Goal: Task Accomplishment & Management: Manage account settings

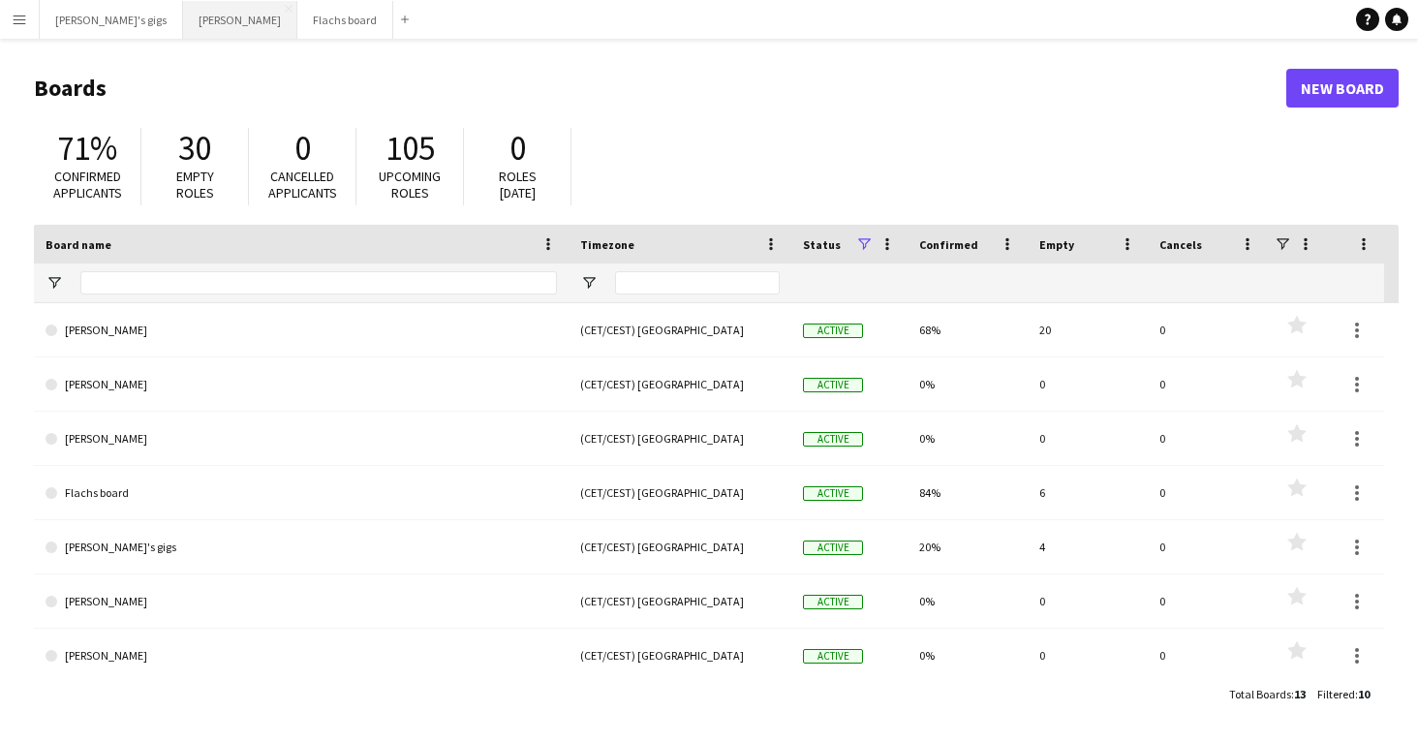
click at [183, 26] on button "Asger Gigs Close" at bounding box center [240, 20] width 114 height 38
click at [132, 19] on button "[PERSON_NAME]'s gigs Close" at bounding box center [111, 20] width 143 height 38
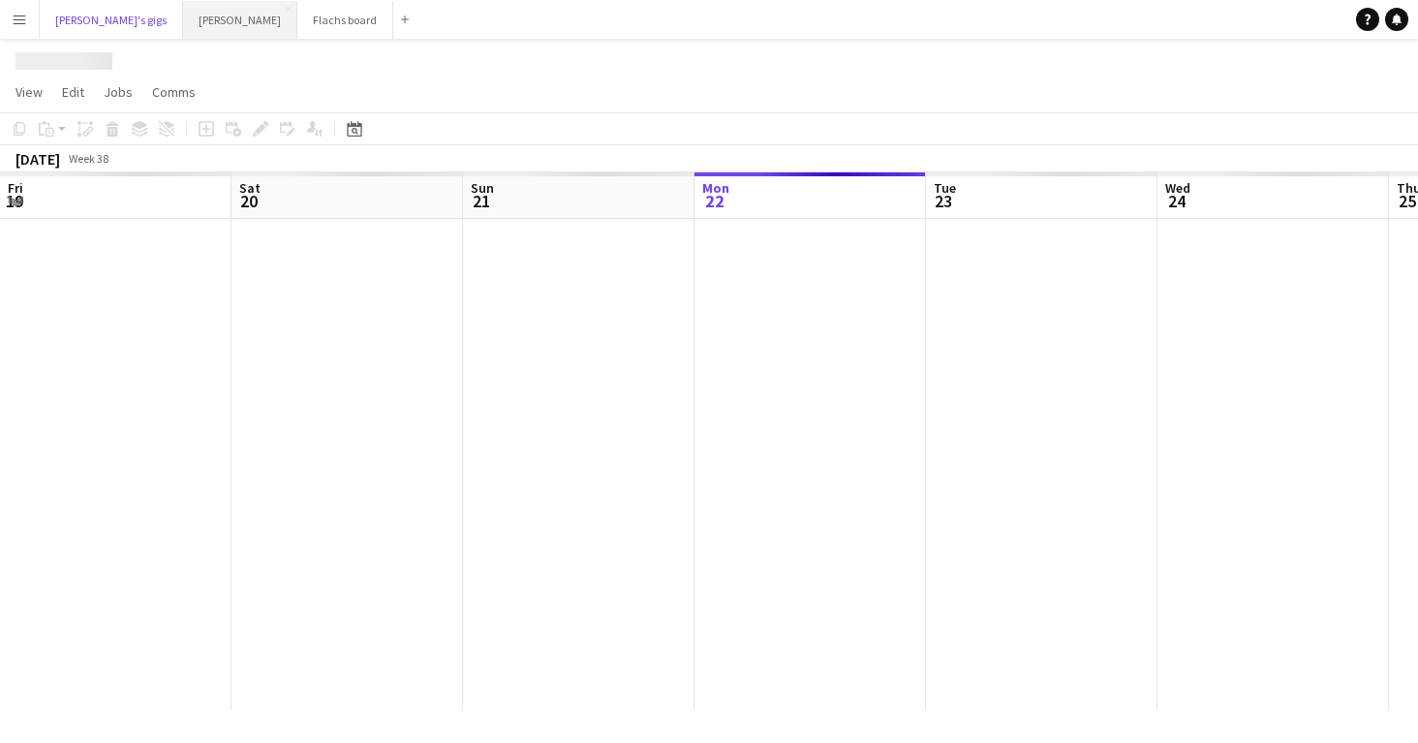
scroll to position [0, 463]
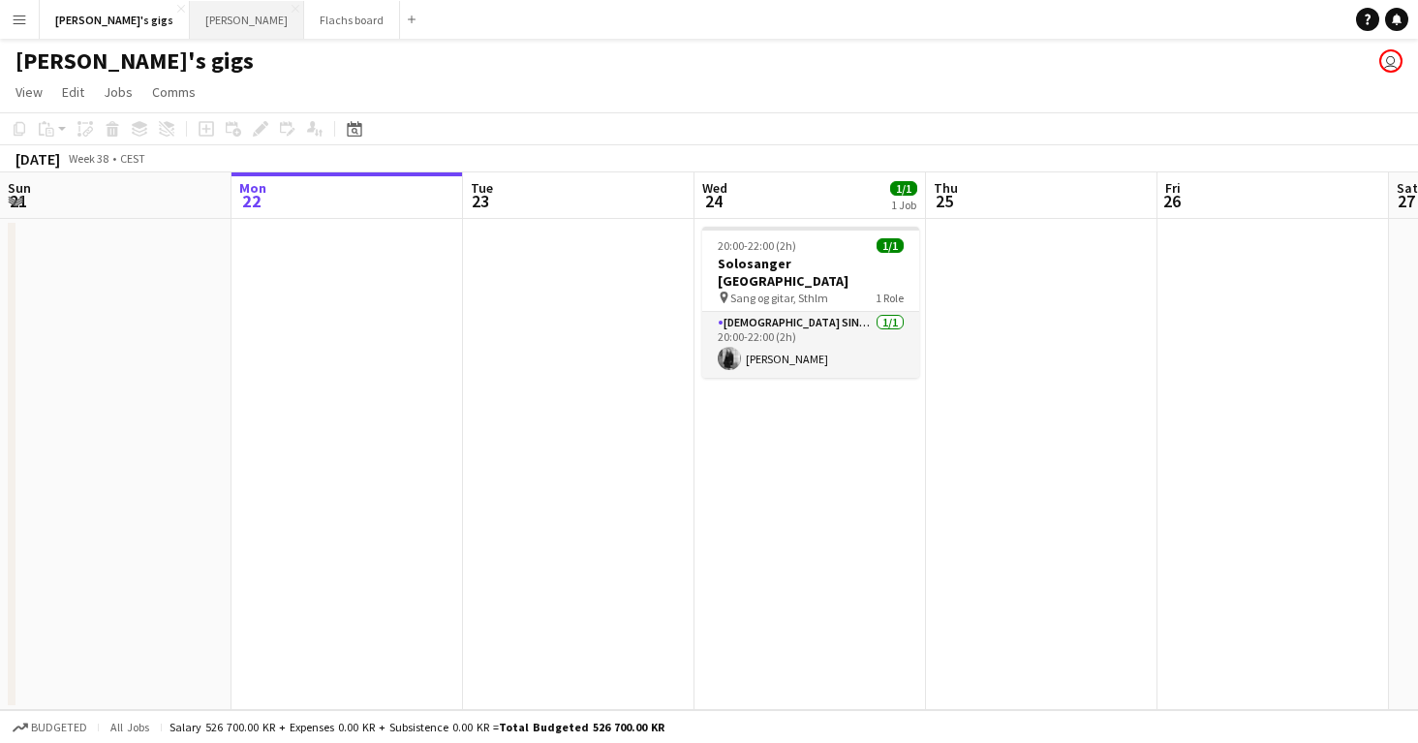
click at [190, 16] on button "Asger Gigs Close" at bounding box center [247, 20] width 114 height 38
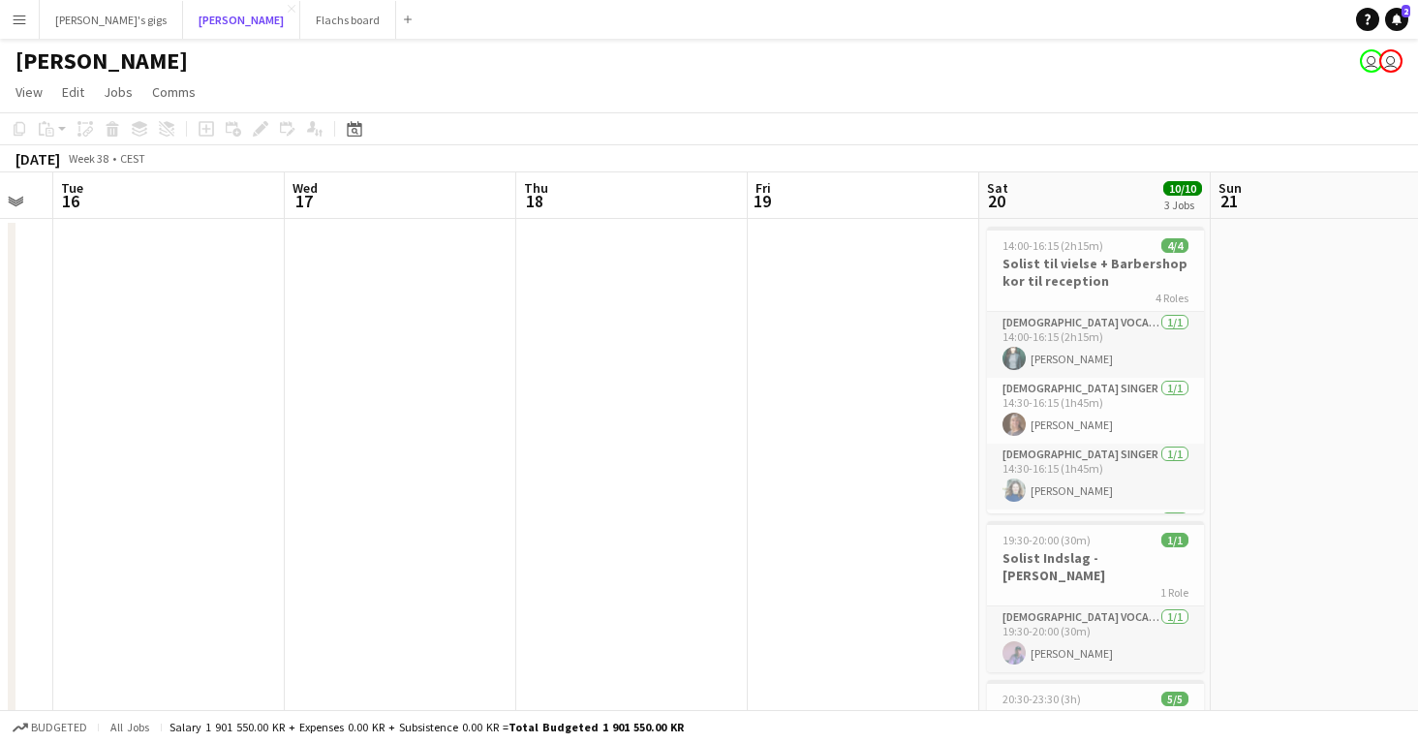
scroll to position [0, 738]
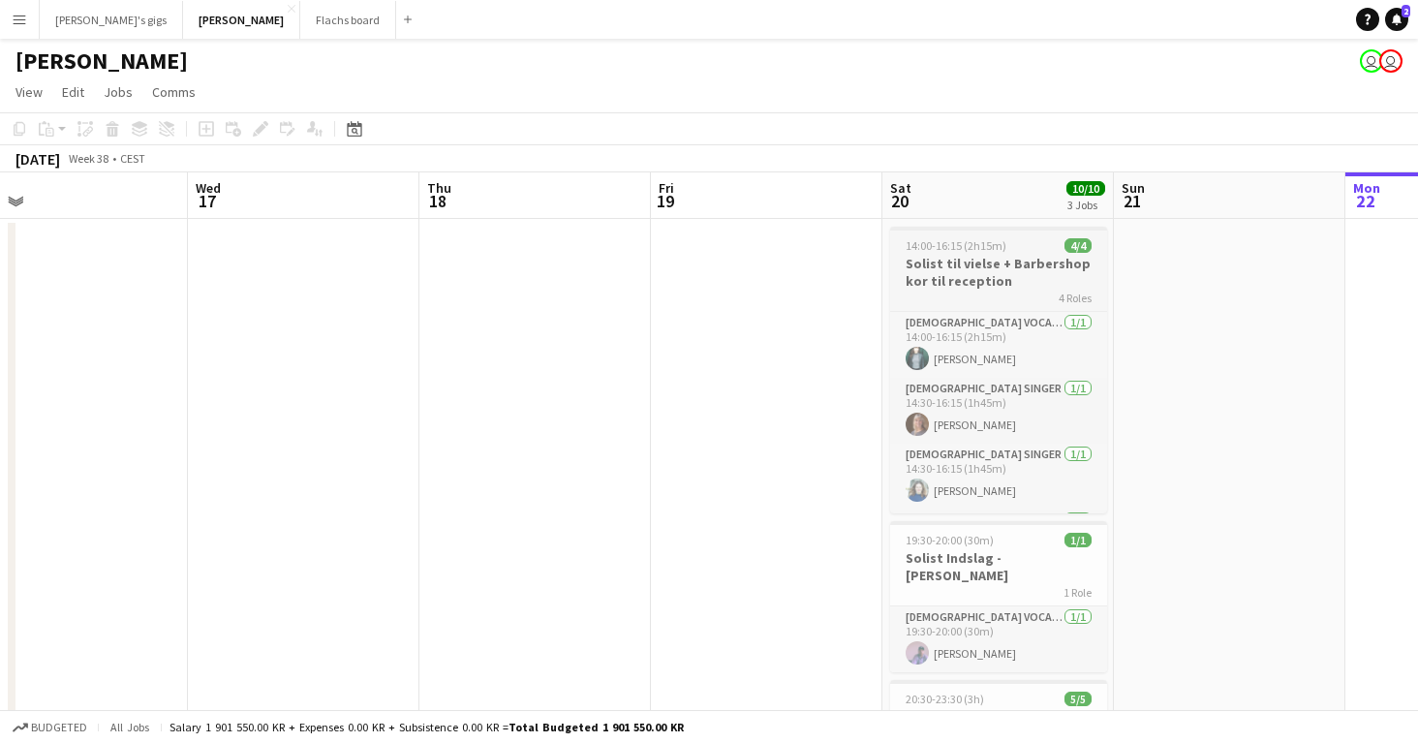
click at [1019, 268] on h3 "Solist til vielse + Barbershop kor til reception" at bounding box center [998, 272] width 217 height 35
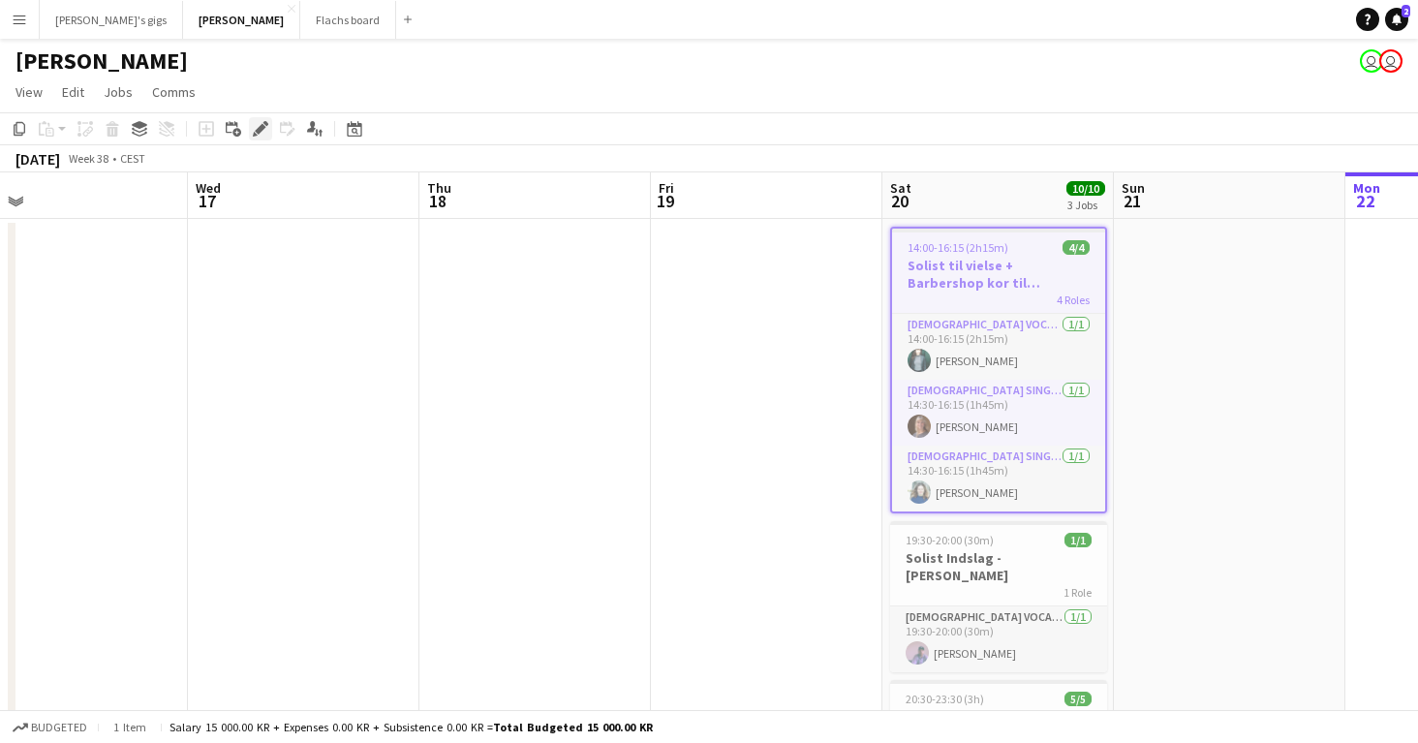
click at [254, 133] on icon at bounding box center [255, 134] width 5 height 5
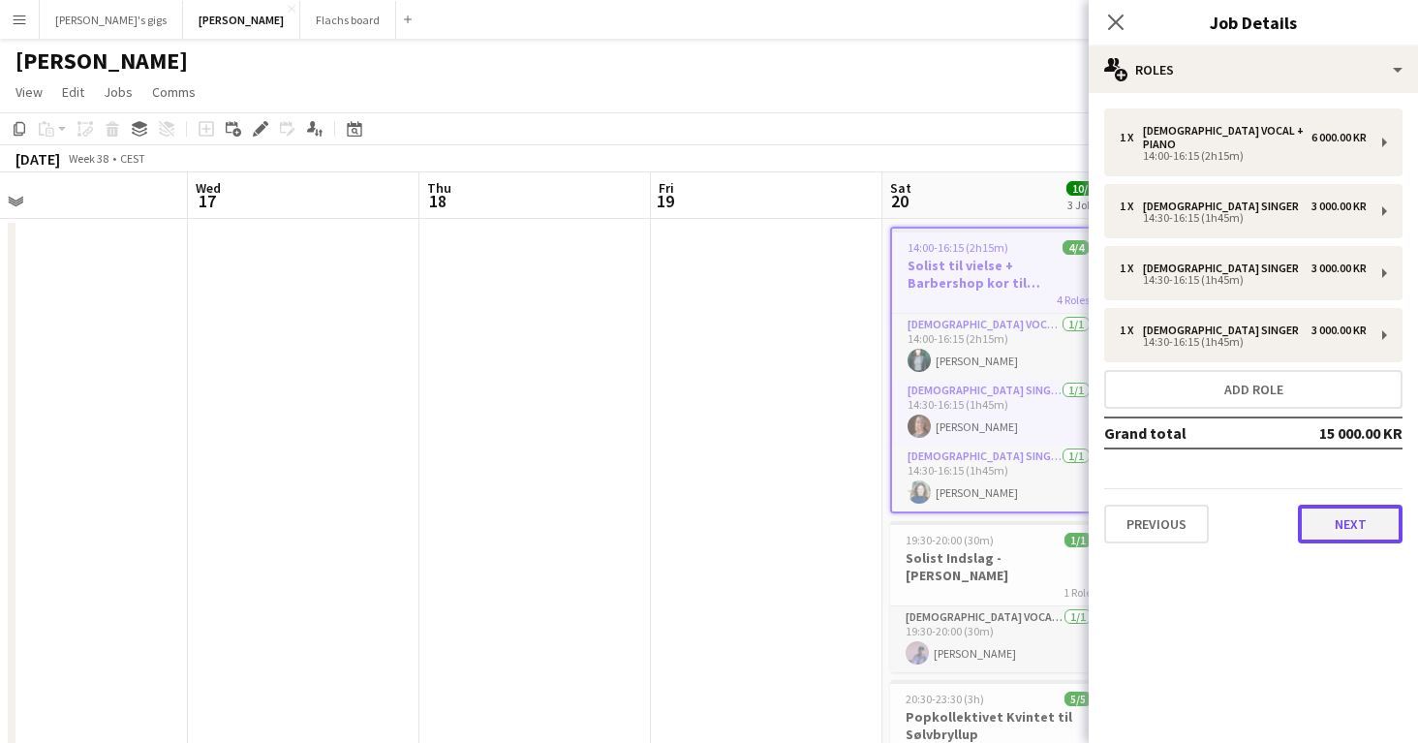
click at [1313, 505] on button "Next" at bounding box center [1350, 524] width 105 height 39
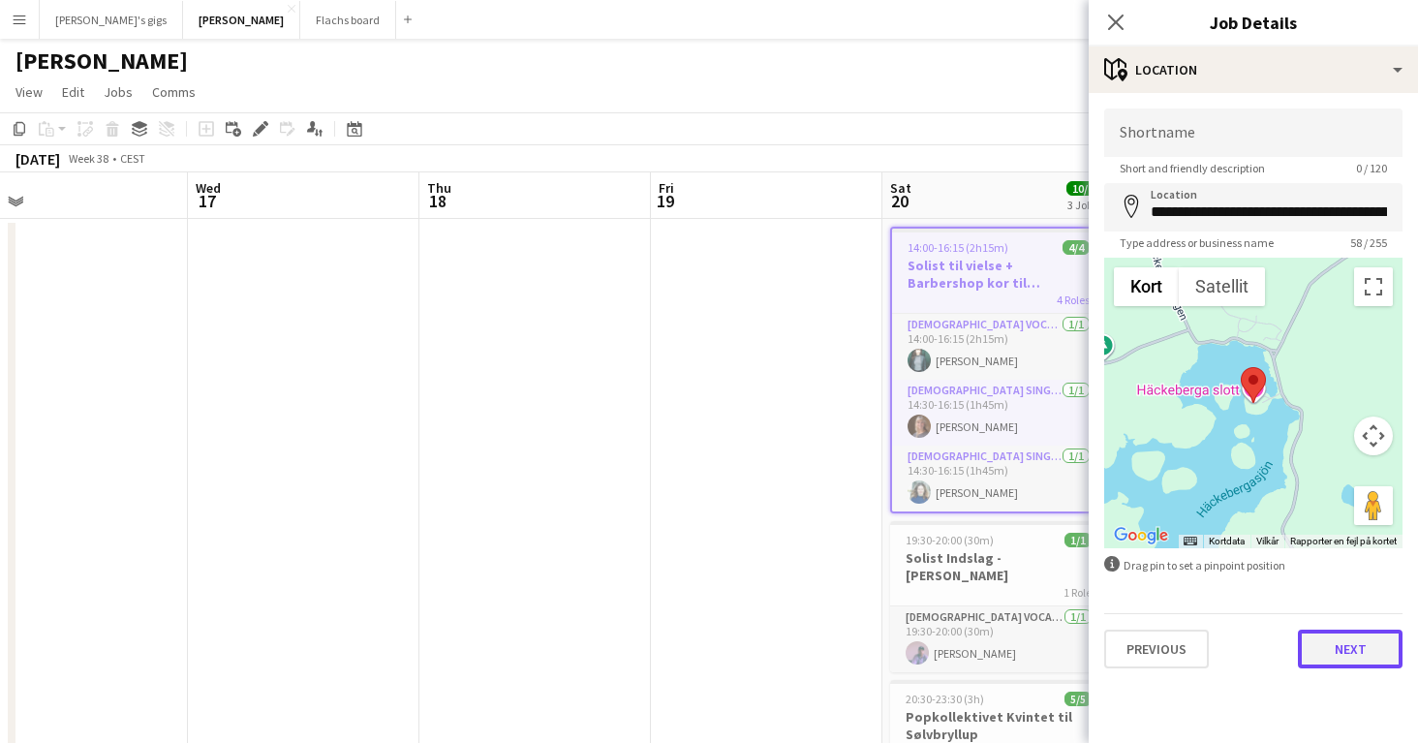
click at [1310, 632] on button "Next" at bounding box center [1350, 649] width 105 height 39
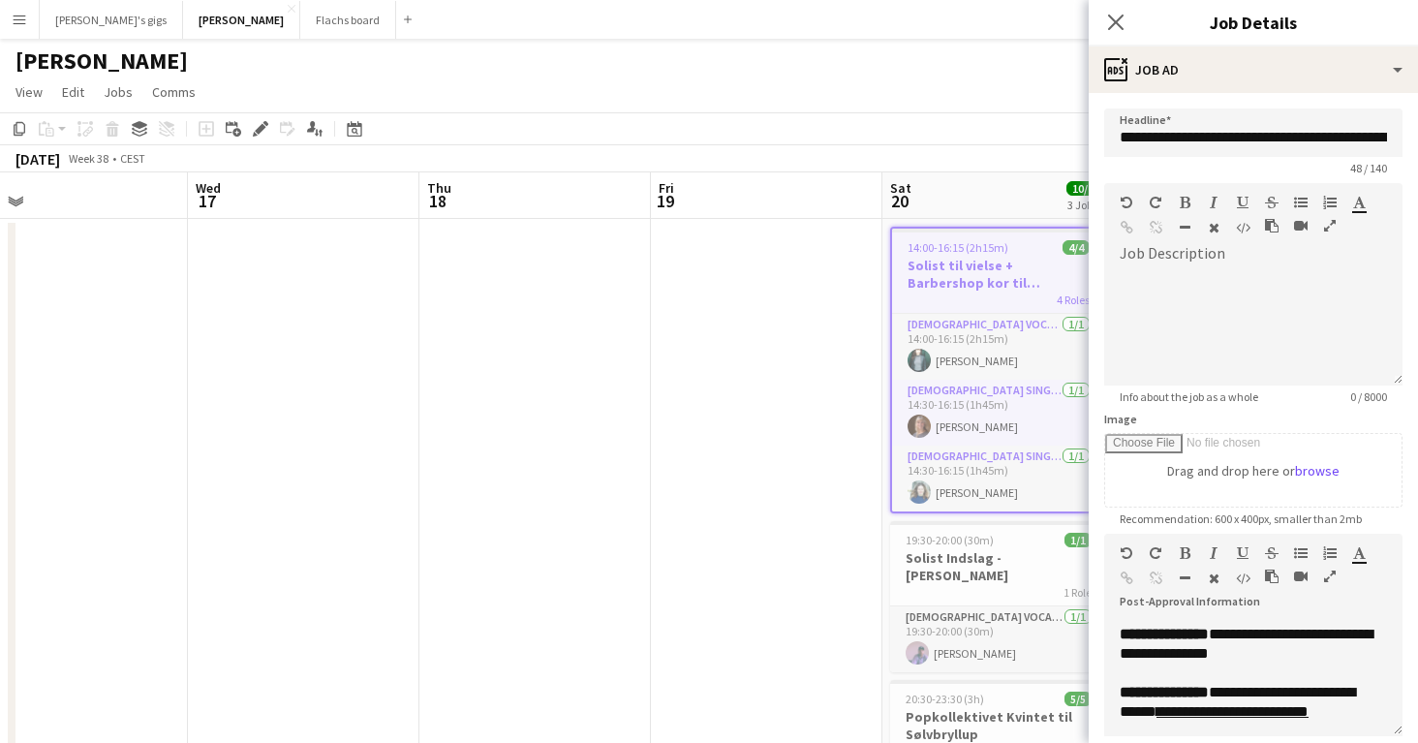
scroll to position [593, 0]
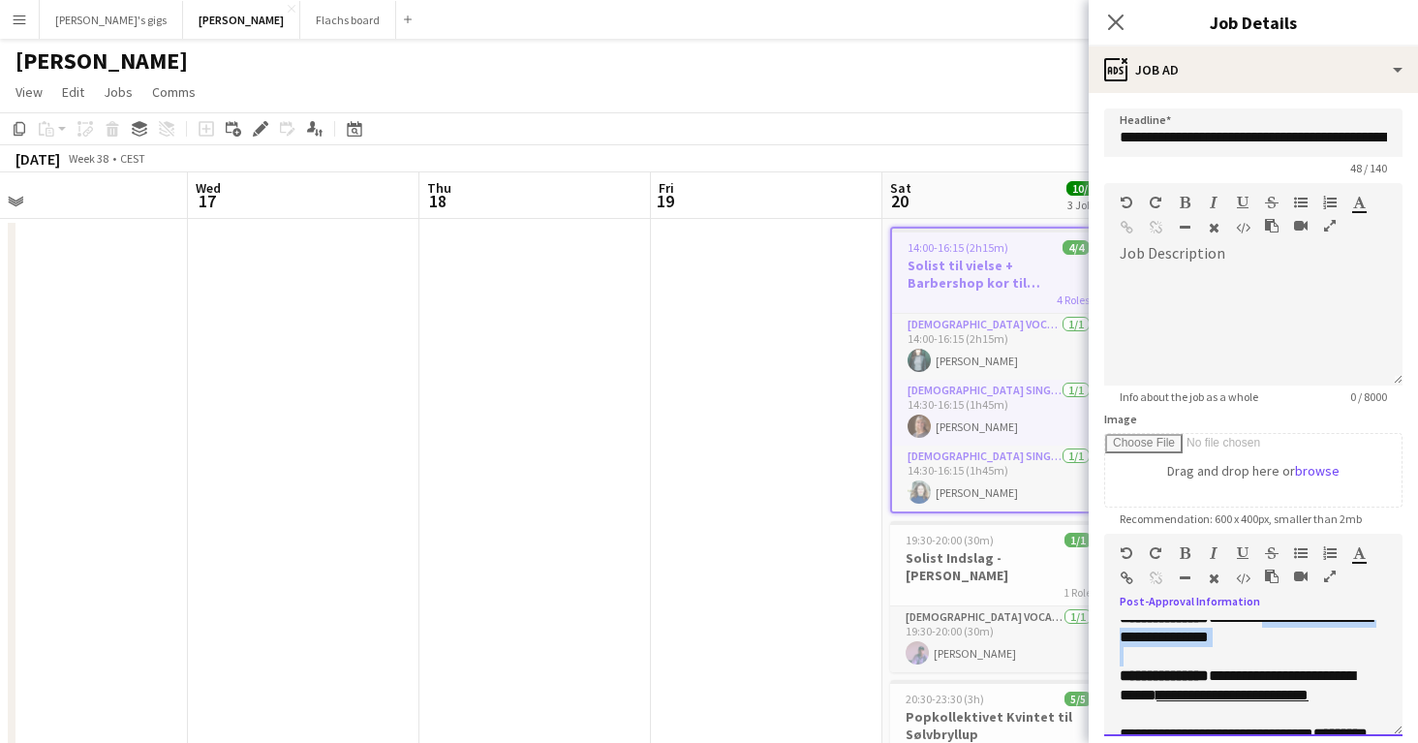
drag, startPoint x: 1247, startPoint y: 685, endPoint x: 1231, endPoint y: 664, distance: 26.3
click at [1231, 664] on div "**********" at bounding box center [1253, 678] width 298 height 116
copy span "**********"
click at [514, 515] on app-date-cell at bounding box center [535, 739] width 232 height 1040
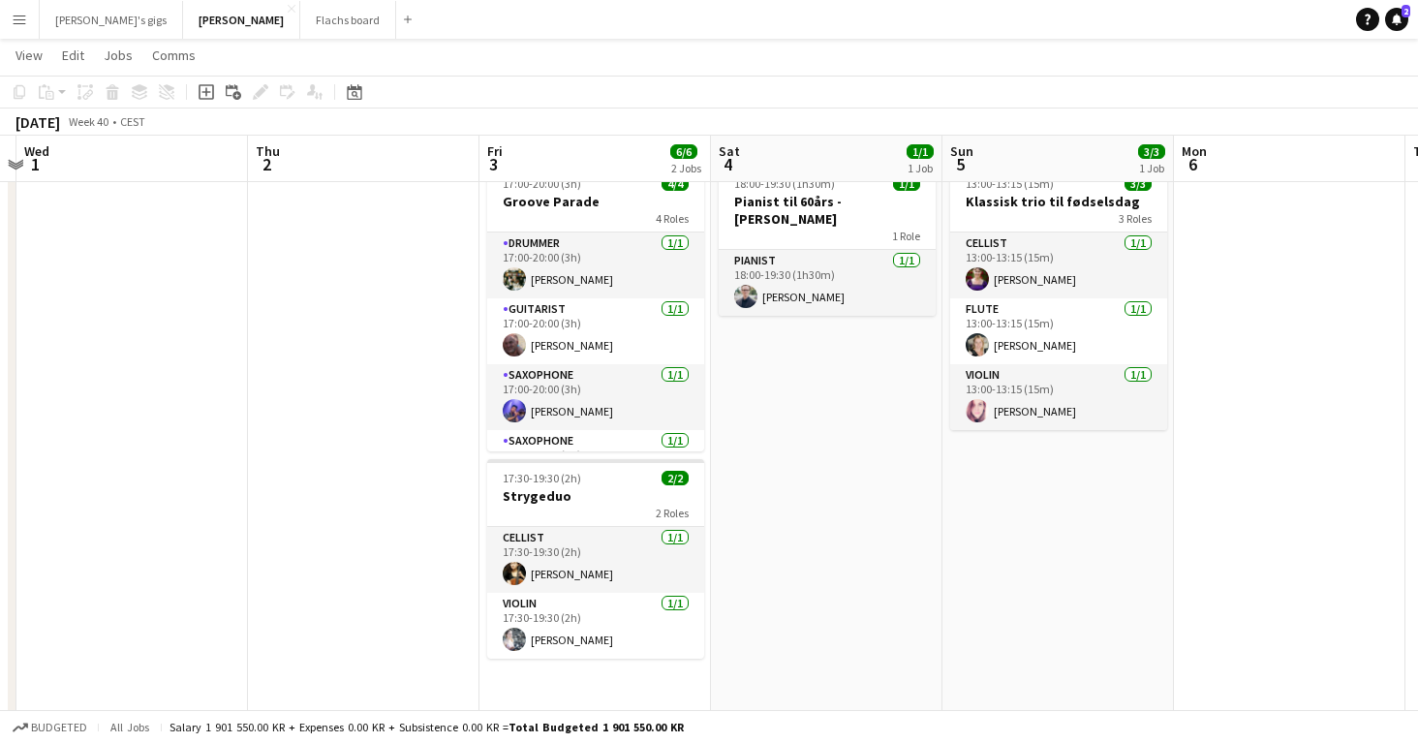
scroll to position [0, 0]
